Goal: Task Accomplishment & Management: Manage account settings

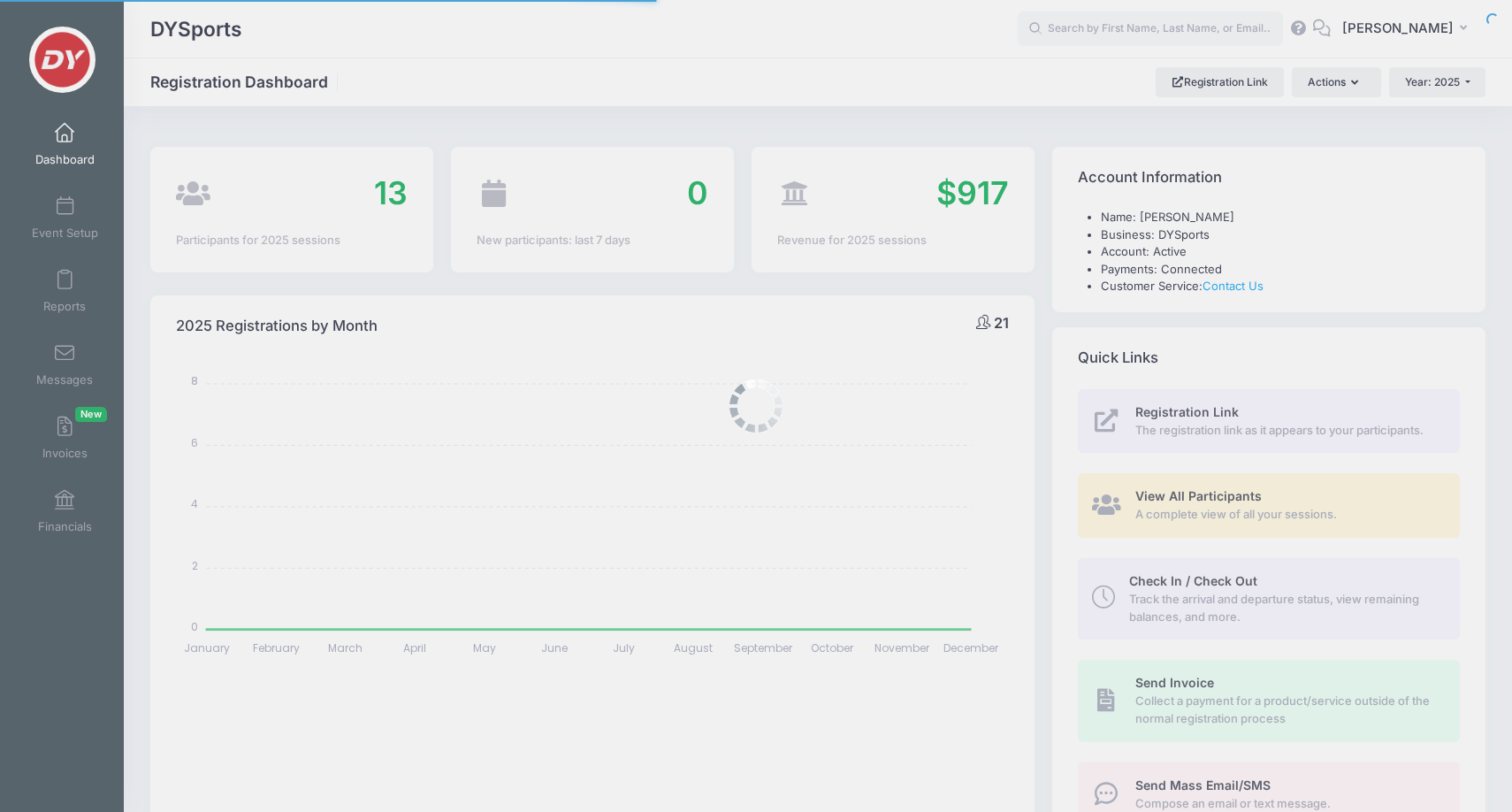
select select
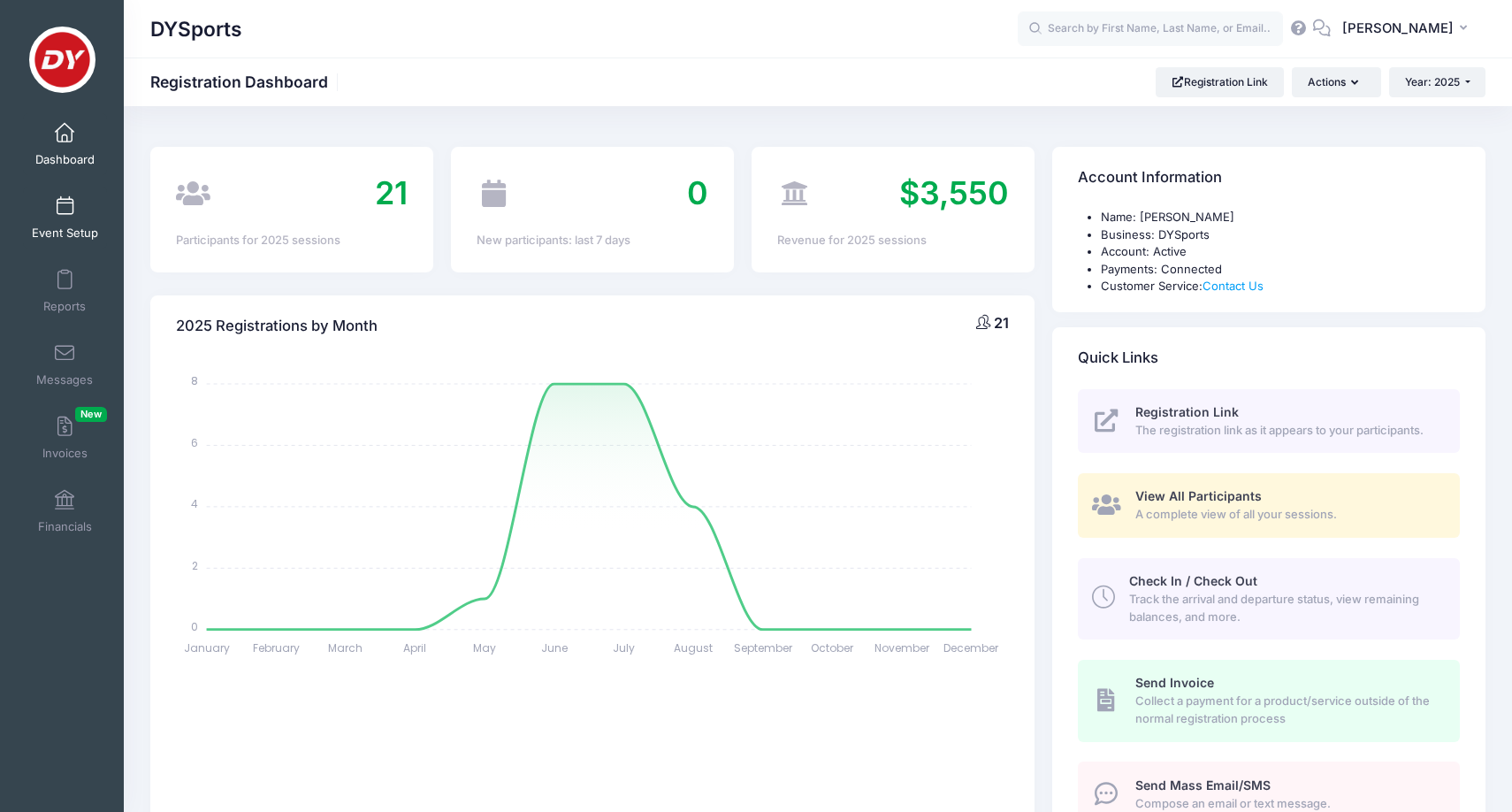
click at [94, 242] on link "Event Setup" at bounding box center [64, 217] width 84 height 62
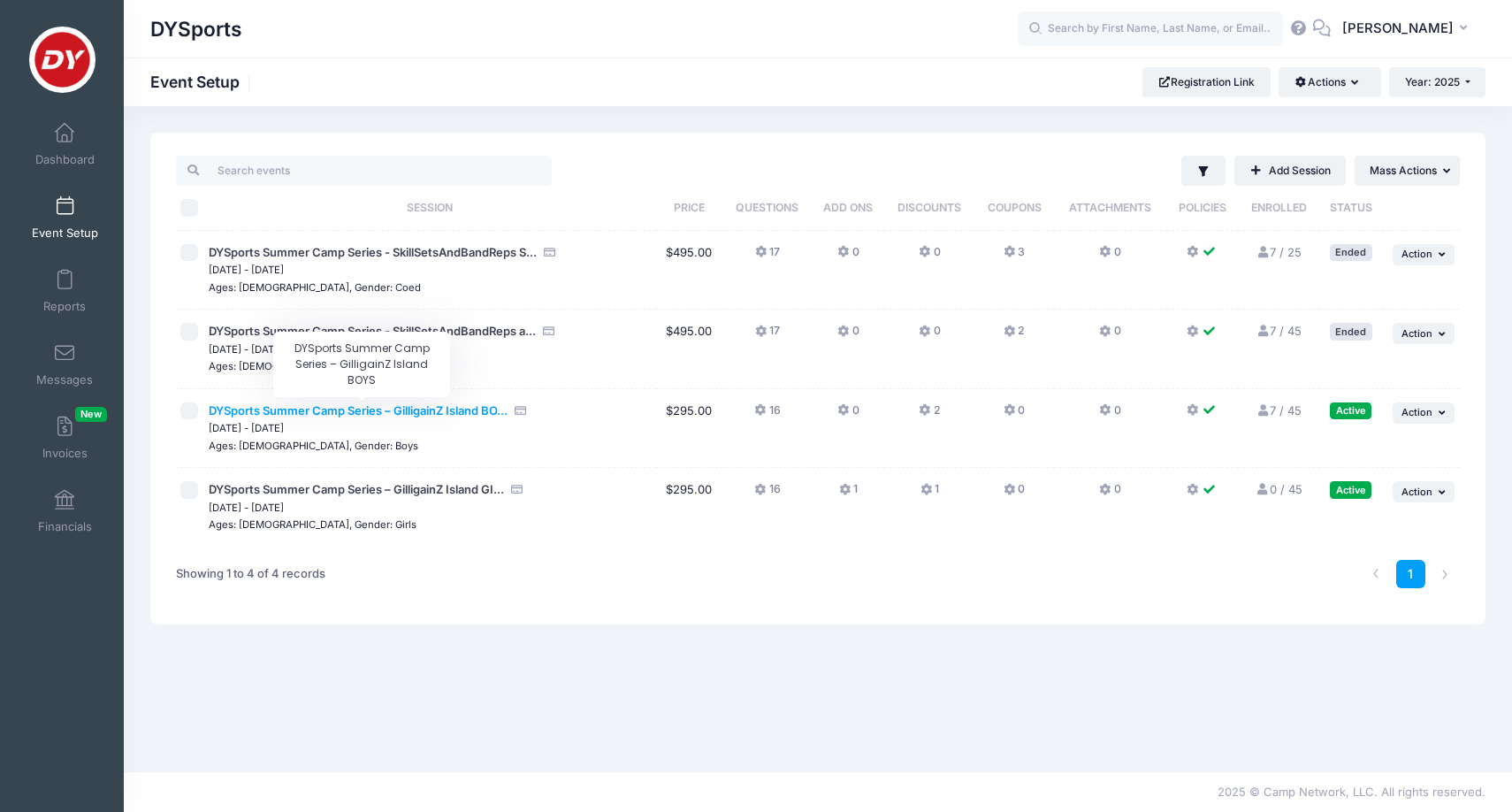
click at [452, 405] on span "DYSports Summer Camp Series – GilligainZ Island BO..." at bounding box center [358, 410] width 299 height 14
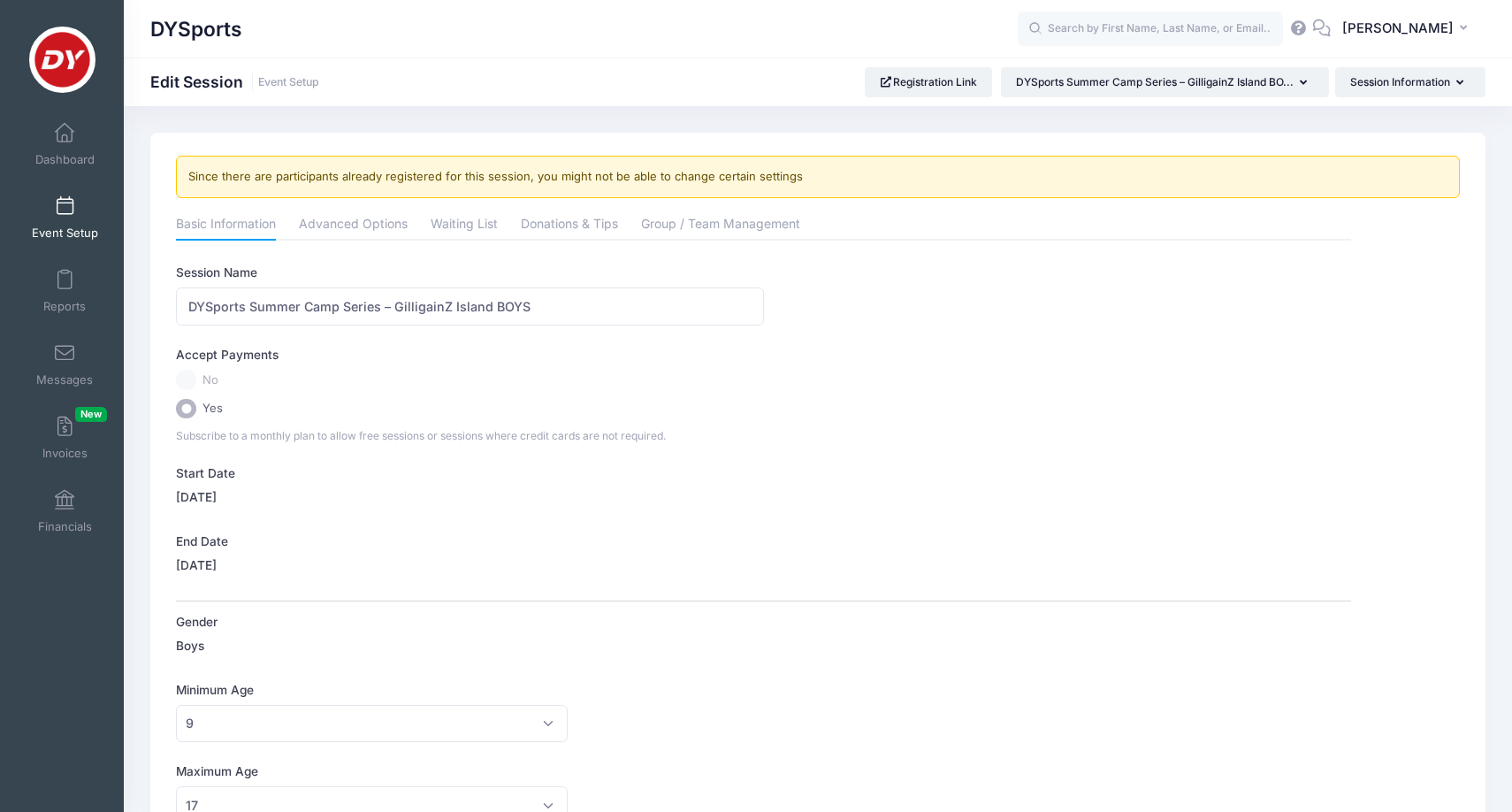
click at [64, 209] on span at bounding box center [64, 207] width 0 height 19
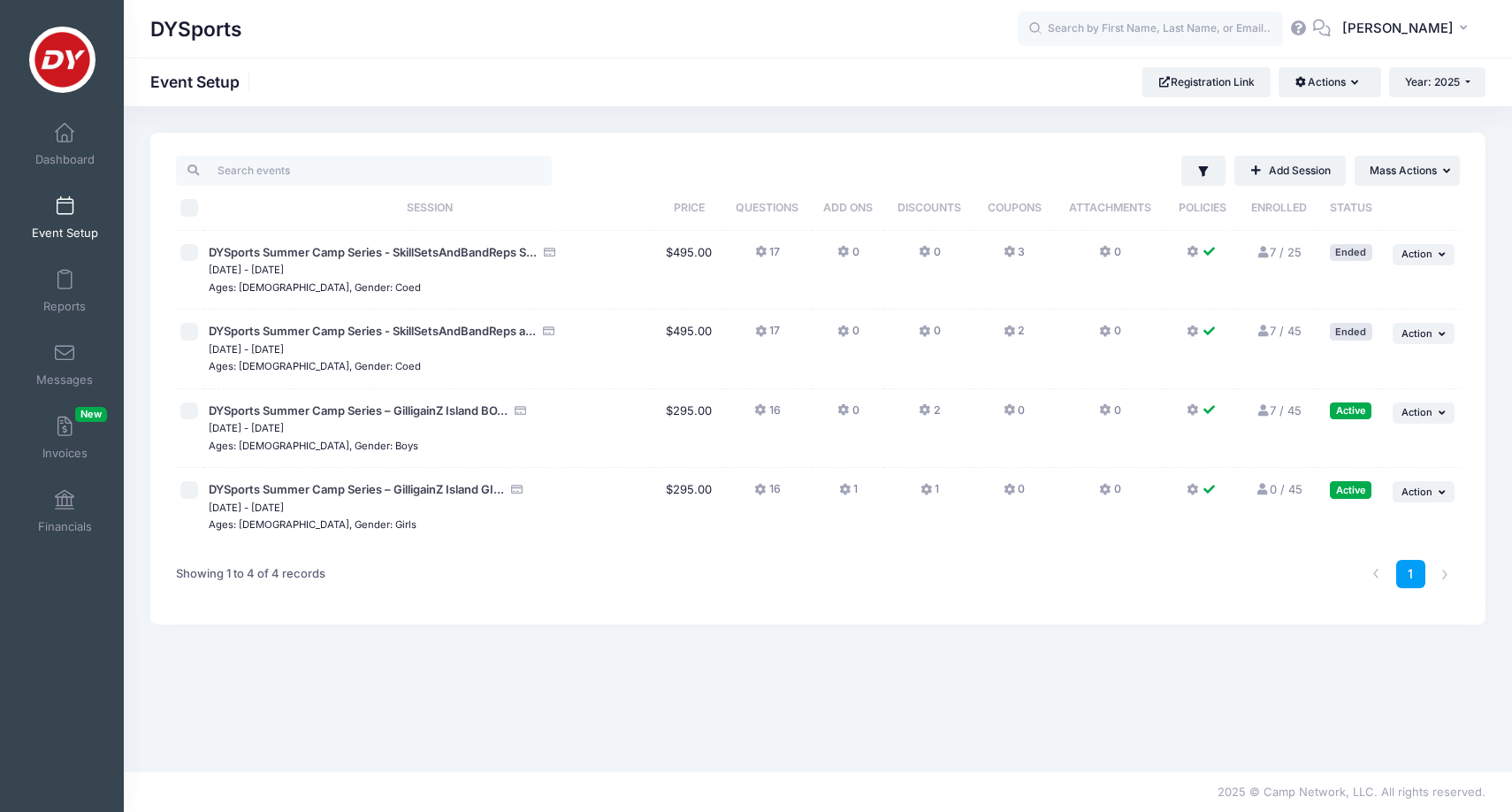
click at [42, 0] on div at bounding box center [62, 9] width 124 height 17
